Goal: Transaction & Acquisition: Purchase product/service

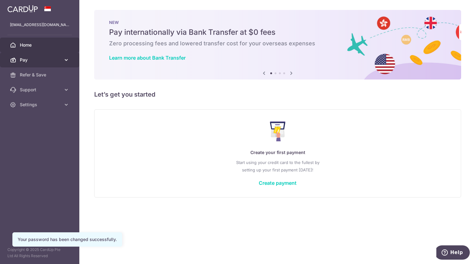
click at [51, 57] on span "Pay" at bounding box center [40, 60] width 41 height 6
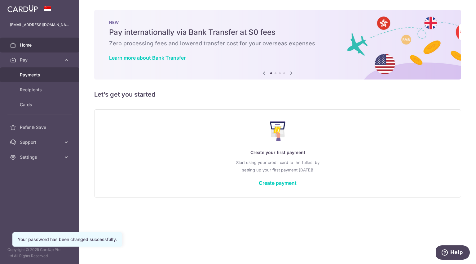
click at [32, 74] on span "Payments" at bounding box center [40, 75] width 41 height 6
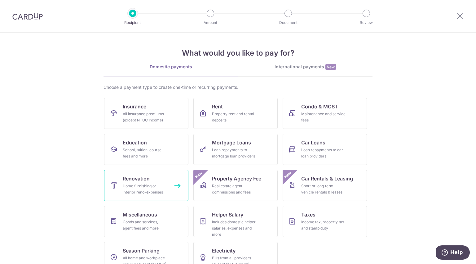
scroll to position [14, 0]
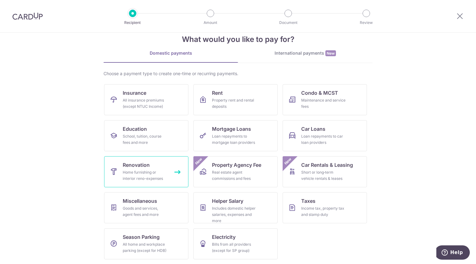
click at [151, 165] on link "Renovation Home furnishing or interior reno-expenses" at bounding box center [146, 171] width 84 height 31
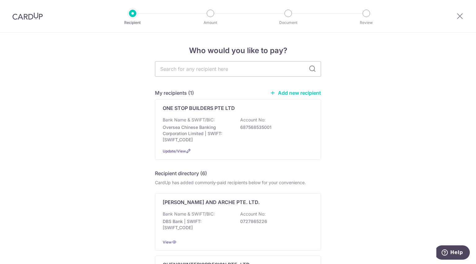
click at [314, 93] on link "Add new recipient" at bounding box center [295, 93] width 51 height 6
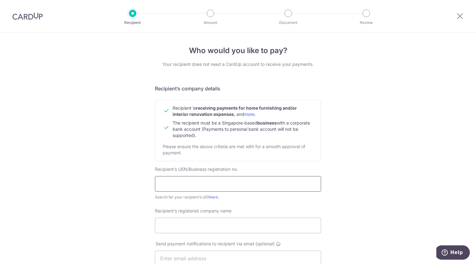
click at [196, 180] on input "text" at bounding box center [238, 184] width 166 height 16
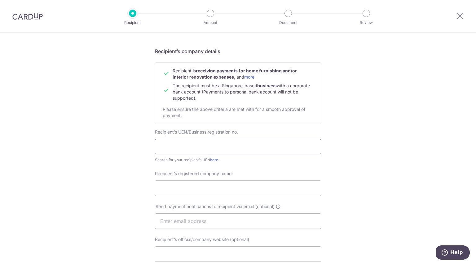
scroll to position [93, 0]
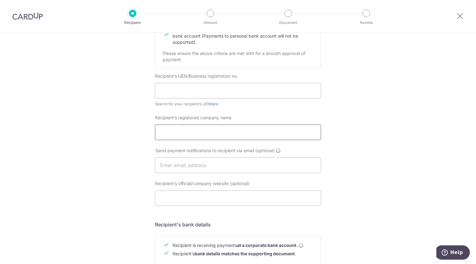
click at [206, 128] on input "Recipient’s registered company name" at bounding box center [238, 132] width 166 height 16
paste input "Intriq Design Pte Ltd"
type input "Intriq Design Pte Ltd"
click at [169, 90] on input "text" at bounding box center [238, 91] width 166 height 16
paste input "201715808M"
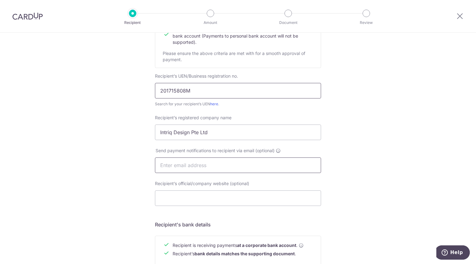
type input "201715808M"
click at [176, 162] on input "text" at bounding box center [238, 165] width 166 height 16
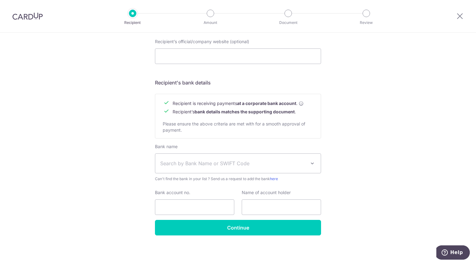
scroll to position [235, 0]
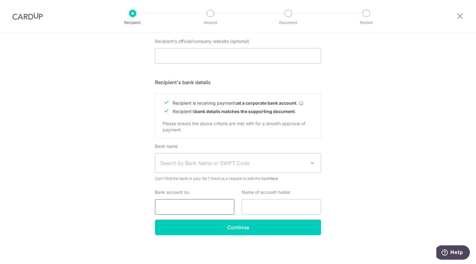
click at [215, 205] on input "Bank account no." at bounding box center [194, 207] width 79 height 16
paste input "0039490810"
type input "0039490810"
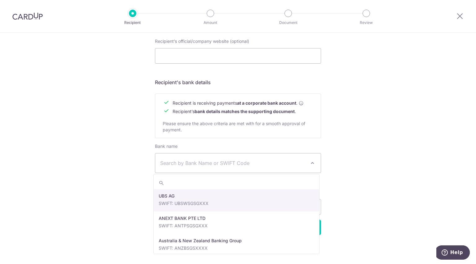
click at [204, 167] on span "Search by Bank Name or SWIFT Code" at bounding box center [238, 162] width 166 height 19
type input "dbs"
select select "6"
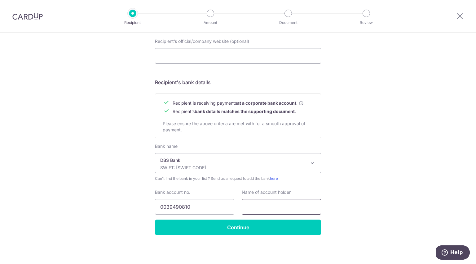
click at [246, 205] on input "text" at bounding box center [281, 207] width 79 height 16
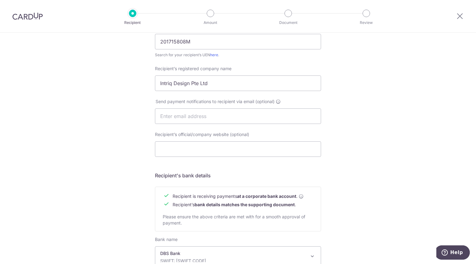
scroll to position [0, 0]
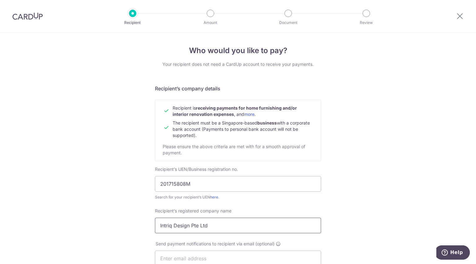
drag, startPoint x: 160, startPoint y: 225, endPoint x: 207, endPoint y: 228, distance: 47.2
click at [207, 228] on input "Intriq Design Pte Ltd" at bounding box center [238, 225] width 166 height 16
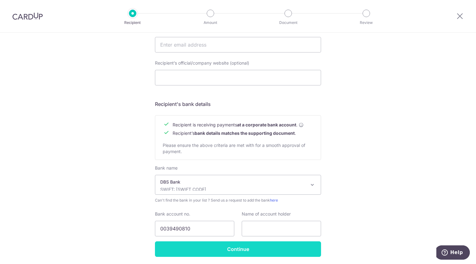
scroll to position [235, 0]
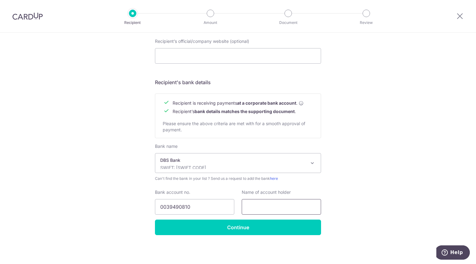
click at [263, 211] on input "text" at bounding box center [281, 207] width 79 height 16
paste input "Intriq Design Pte Ltd"
type input "Intriq Design Pte Ltd"
click at [243, 217] on div "Bank name Select Bank UBS AG ANEXT BANK PTE LTD Australia & New Zealand Banking…" at bounding box center [238, 181] width 166 height 76
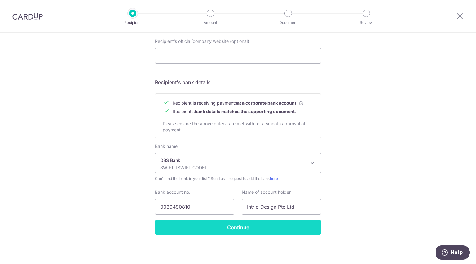
click at [243, 225] on input "Continue" at bounding box center [238, 227] width 166 height 16
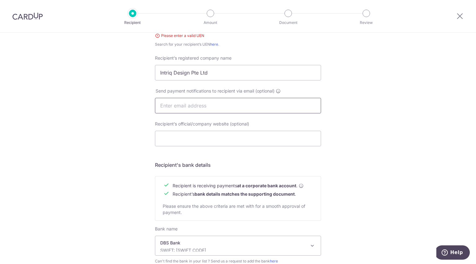
scroll to position [99, 0]
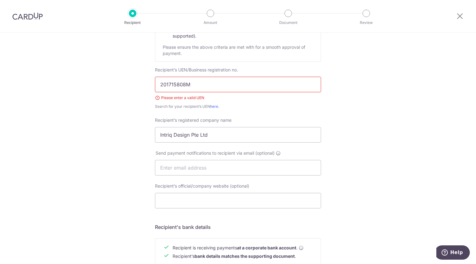
click at [193, 85] on input "201715808M" at bounding box center [238, 85] width 166 height 16
drag, startPoint x: 191, startPoint y: 84, endPoint x: 151, endPoint y: 82, distance: 40.1
click at [151, 82] on div "Recipient’s UEN/Business registration no. 201715808M Please enter a valid UEN S…" at bounding box center [238, 88] width 174 height 43
paste input "201715808M"
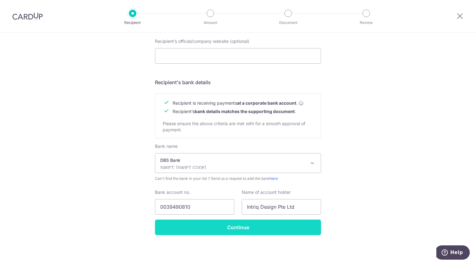
type input "201715808M"
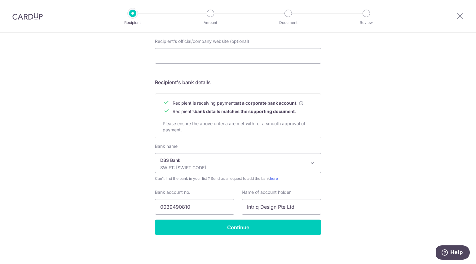
click at [213, 221] on input "Continue" at bounding box center [238, 227] width 166 height 16
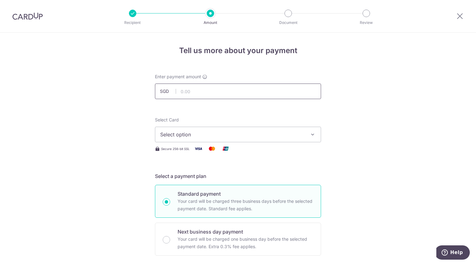
click at [207, 93] on input "text" at bounding box center [238, 91] width 166 height 16
type input "25,083.20"
click at [194, 132] on span "Select option" at bounding box center [232, 134] width 145 height 7
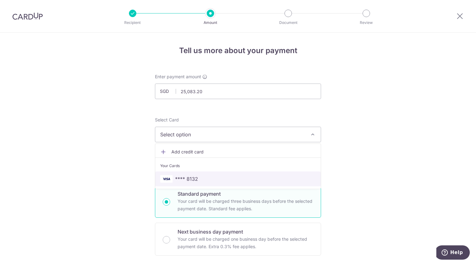
click at [195, 174] on link "**** 8132" at bounding box center [238, 178] width 166 height 15
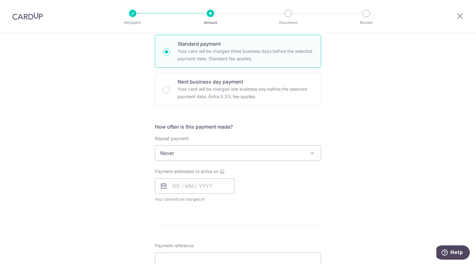
scroll to position [155, 0]
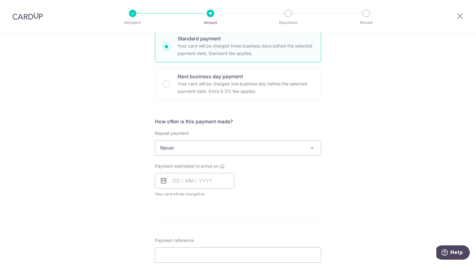
click at [207, 152] on span "Never" at bounding box center [238, 147] width 166 height 15
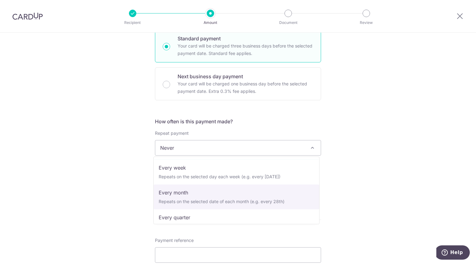
scroll to position [0, 0]
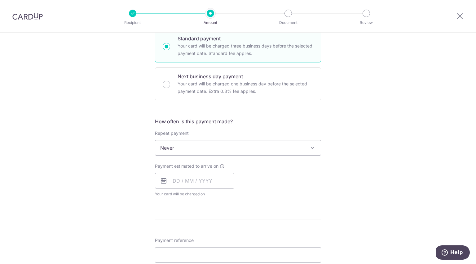
click at [217, 191] on span "Your card will be charged on for the first payment" at bounding box center [194, 194] width 79 height 6
click at [219, 182] on input "text" at bounding box center [194, 181] width 79 height 16
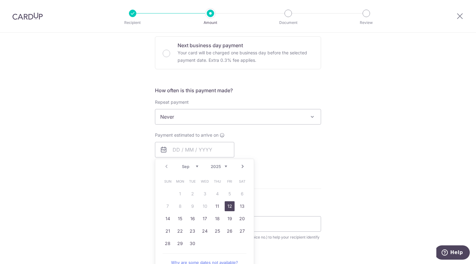
click at [230, 203] on link "12" at bounding box center [230, 206] width 10 height 10
type input "[DATE]"
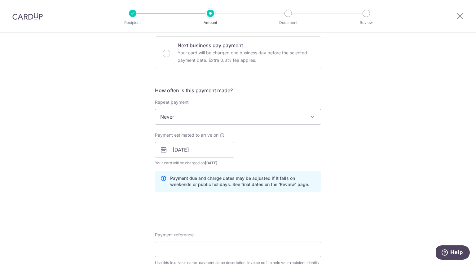
click at [275, 154] on div "Payment estimated to arrive on 12/09/2025 Prev Next Sep Oct Nov Dec 2025 2026 2…" at bounding box center [238, 149] width 174 height 34
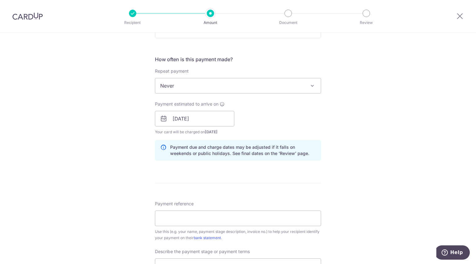
scroll to position [279, 0]
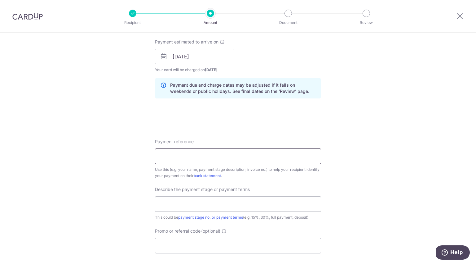
click at [233, 150] on input "Payment reference" at bounding box center [238, 156] width 166 height 16
click at [246, 155] on input "Payment reference" at bounding box center [238, 156] width 166 height 16
paste input "(P190"
click at [163, 157] on input "(P190" at bounding box center [238, 156] width 166 height 16
type input "P190"
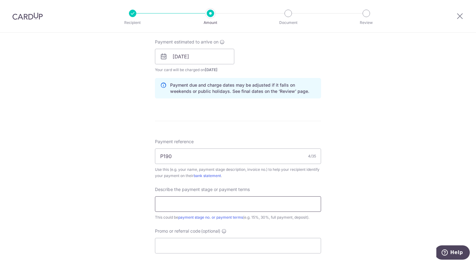
click at [221, 203] on input "text" at bounding box center [238, 204] width 166 height 16
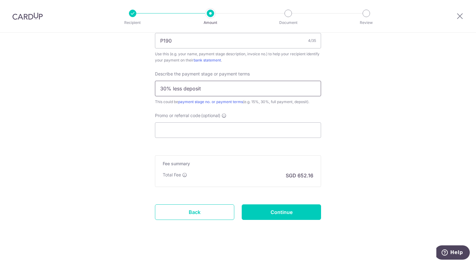
scroll to position [396, 0]
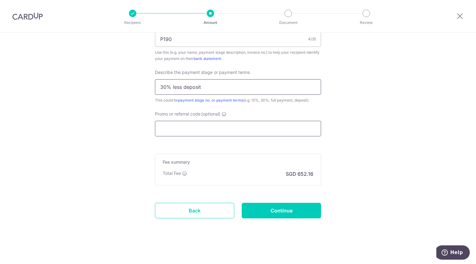
type input "30% less deposit"
click at [218, 131] on input "Promo or referral code (optional)" at bounding box center [238, 129] width 166 height 16
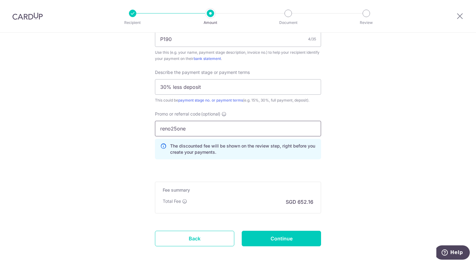
type input "reno25one"
click at [247, 204] on div "Total Fee SGD 652.16" at bounding box center [238, 201] width 151 height 7
click at [231, 129] on input "reno25one" at bounding box center [238, 129] width 166 height 16
click button "Add Card" at bounding box center [0, 0] width 0 height 0
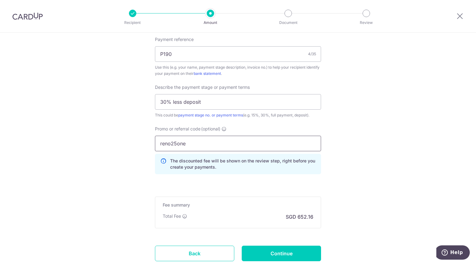
scroll to position [424, 0]
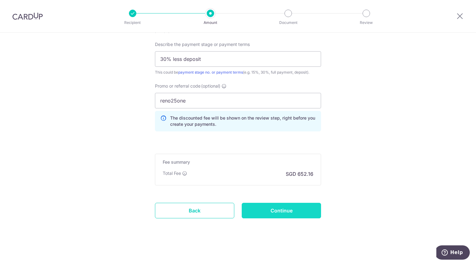
click at [272, 212] on input "Continue" at bounding box center [281, 211] width 79 height 16
type input "Create Schedule"
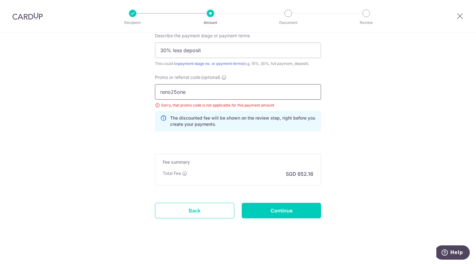
drag, startPoint x: 202, startPoint y: 92, endPoint x: 130, endPoint y: 83, distance: 72.2
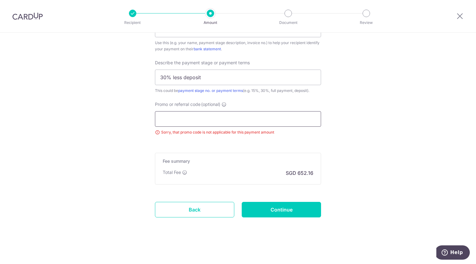
scroll to position [405, 0]
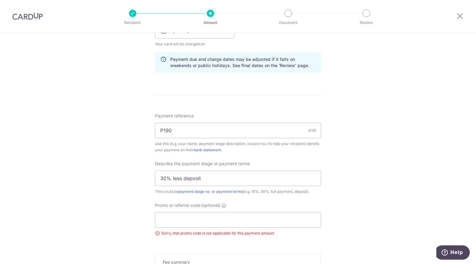
scroll to position [374, 0]
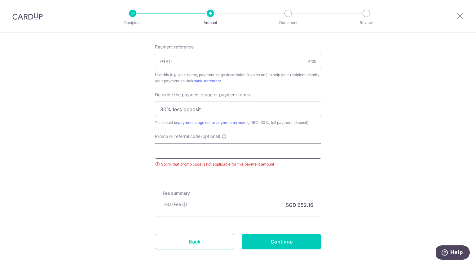
click at [259, 146] on input "Promo or referral code (optional)" at bounding box center [238, 151] width 166 height 16
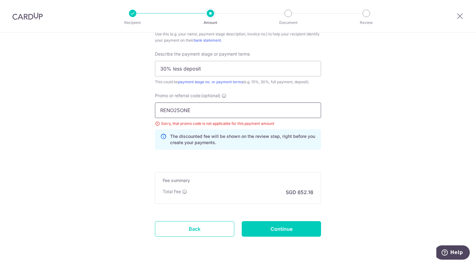
scroll to position [433, 0]
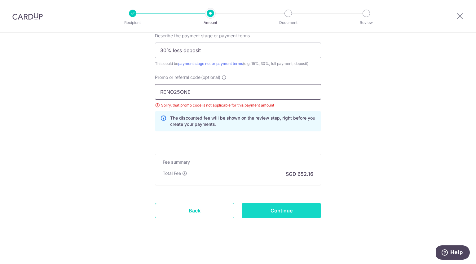
type input "RENO25ONE"
click at [279, 211] on input "Continue" at bounding box center [281, 211] width 79 height 16
type input "Update Schedule"
drag, startPoint x: 192, startPoint y: 92, endPoint x: 156, endPoint y: 92, distance: 36.0
click at [156, 92] on input "RENO25ONE" at bounding box center [238, 92] width 166 height 16
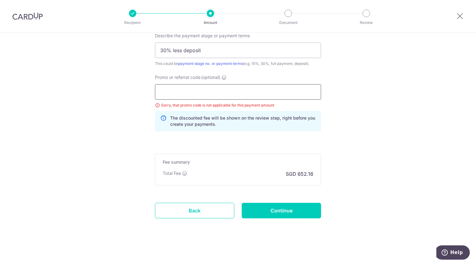
scroll to position [405, 0]
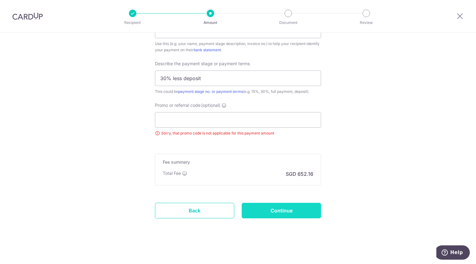
click at [265, 213] on input "Continue" at bounding box center [281, 211] width 79 height 16
type input "Update Schedule"
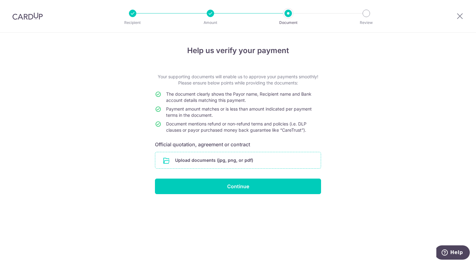
click at [221, 163] on input "file" at bounding box center [238, 160] width 166 height 16
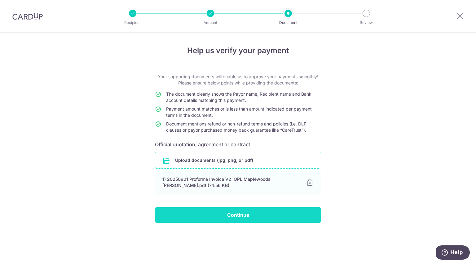
click at [237, 214] on input "Continue" at bounding box center [238, 215] width 166 height 16
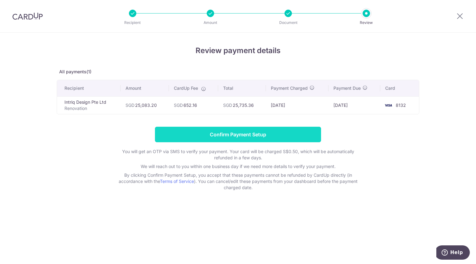
click at [233, 134] on input "Confirm Payment Setup" at bounding box center [238, 135] width 166 height 16
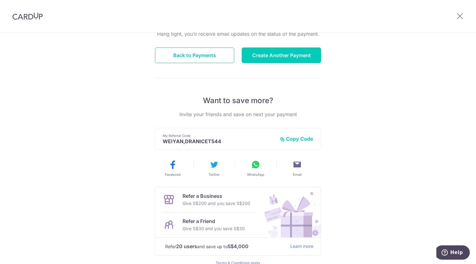
scroll to position [93, 0]
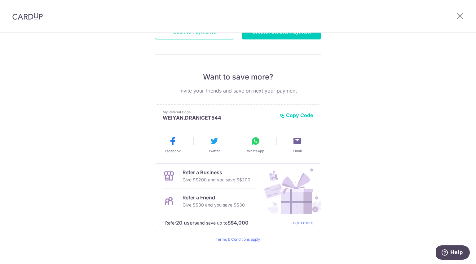
click at [282, 117] on icon at bounding box center [282, 115] width 5 height 5
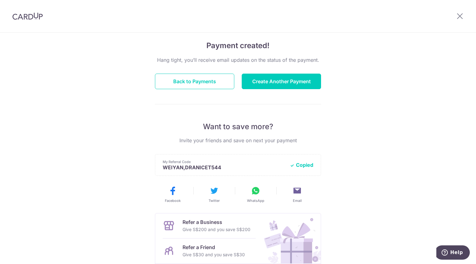
scroll to position [0, 0]
